Goal: Information Seeking & Learning: Learn about a topic

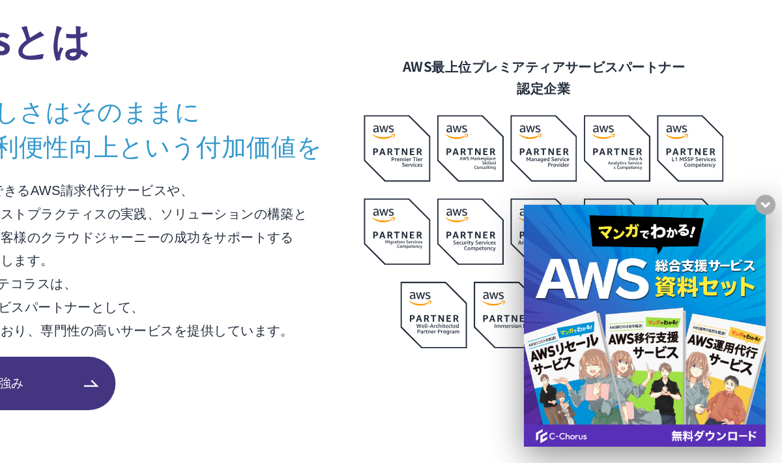
scroll to position [731, 0]
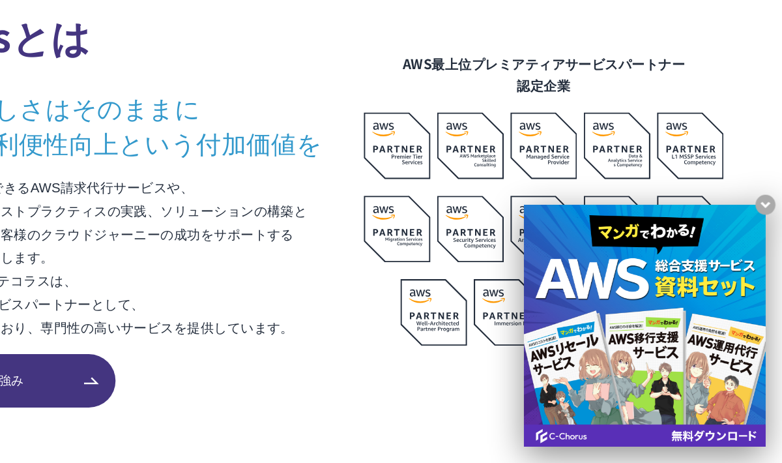
click at [696, 370] on x-t at bounding box center [674, 355] width 189 height 189
